Goal: Task Accomplishment & Management: Manage account settings

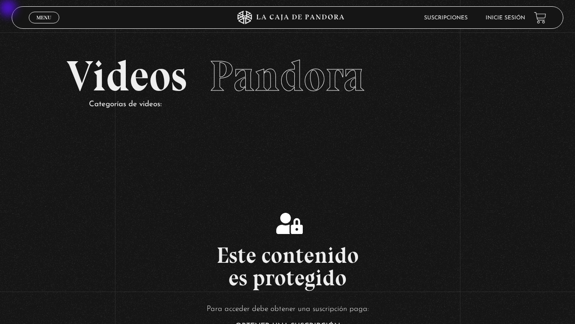
click at [508, 18] on link "Inicie sesión" at bounding box center [506, 17] width 40 height 5
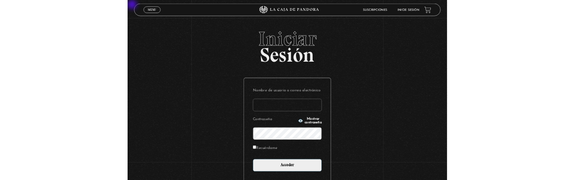
scroll to position [11, 0]
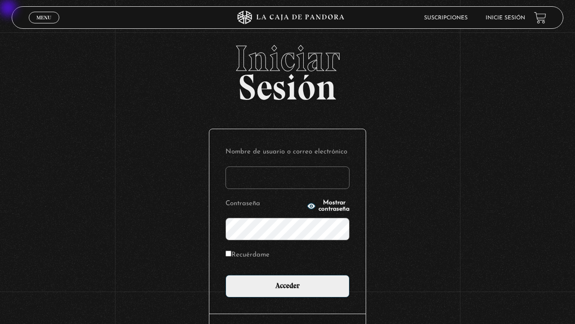
click at [229, 255] on input "Recuérdame" at bounding box center [229, 253] width 6 height 6
checkbox input "true"
click at [243, 173] on input "Nombre de usuario o correo electrónico" at bounding box center [288, 177] width 124 height 22
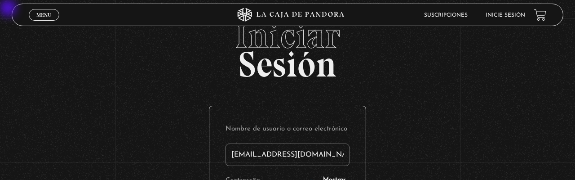
type input "[EMAIL_ADDRESS][DOMAIN_NAME]"
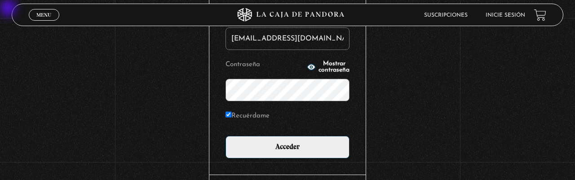
click at [226, 136] on input "Acceder" at bounding box center [288, 147] width 124 height 22
